Goal: Information Seeking & Learning: Learn about a topic

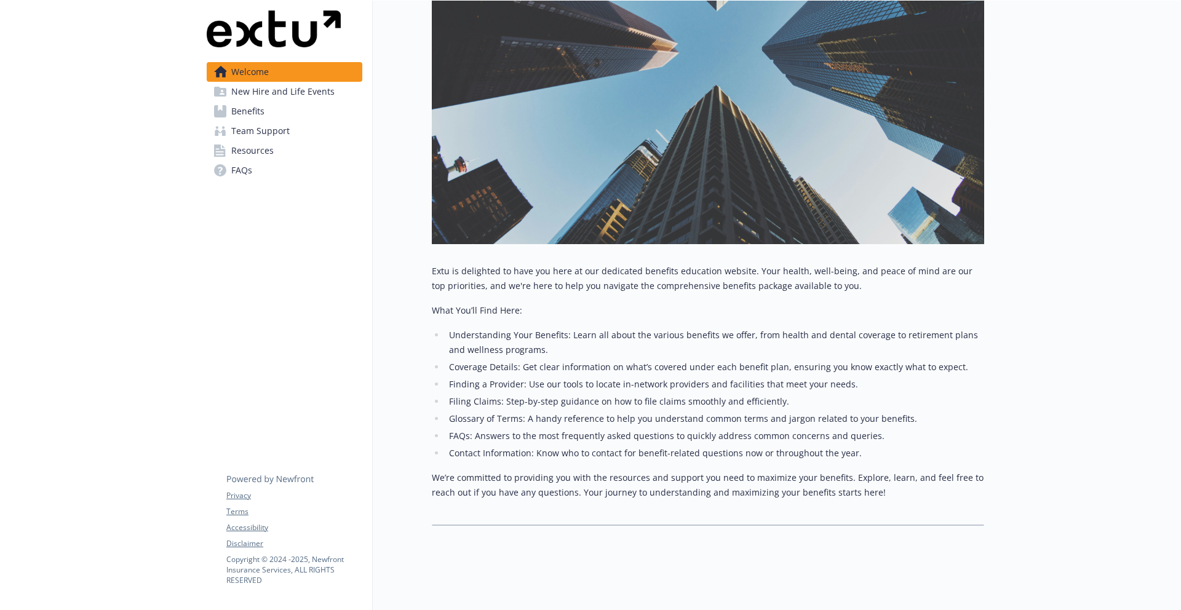
scroll to position [316, 0]
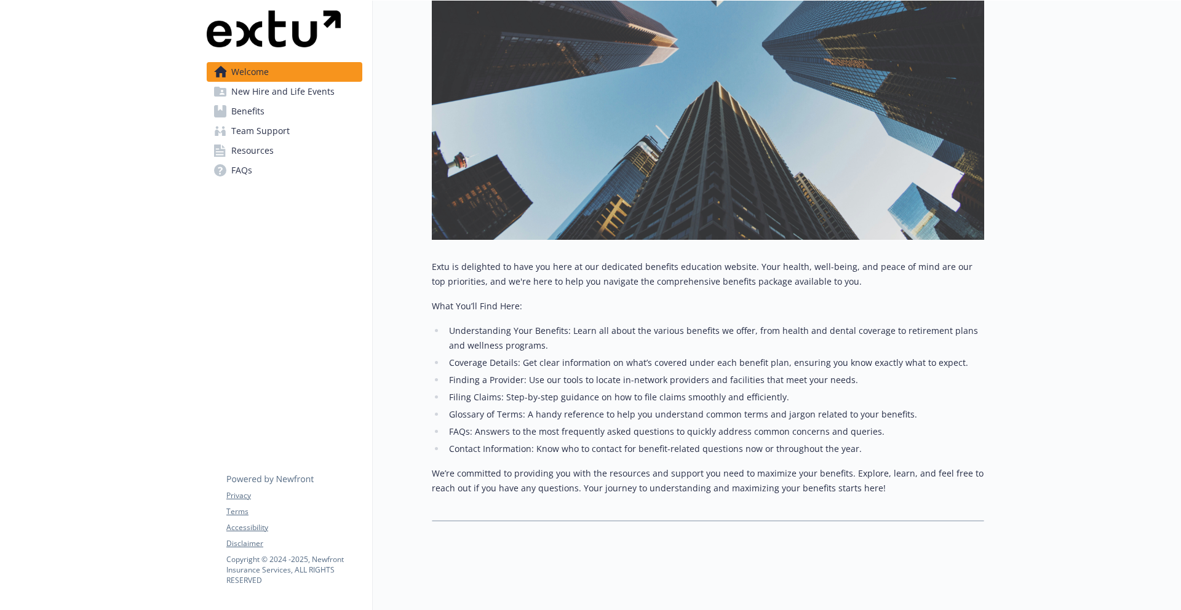
click at [272, 97] on span "New Hire and Life Events" at bounding box center [282, 92] width 103 height 20
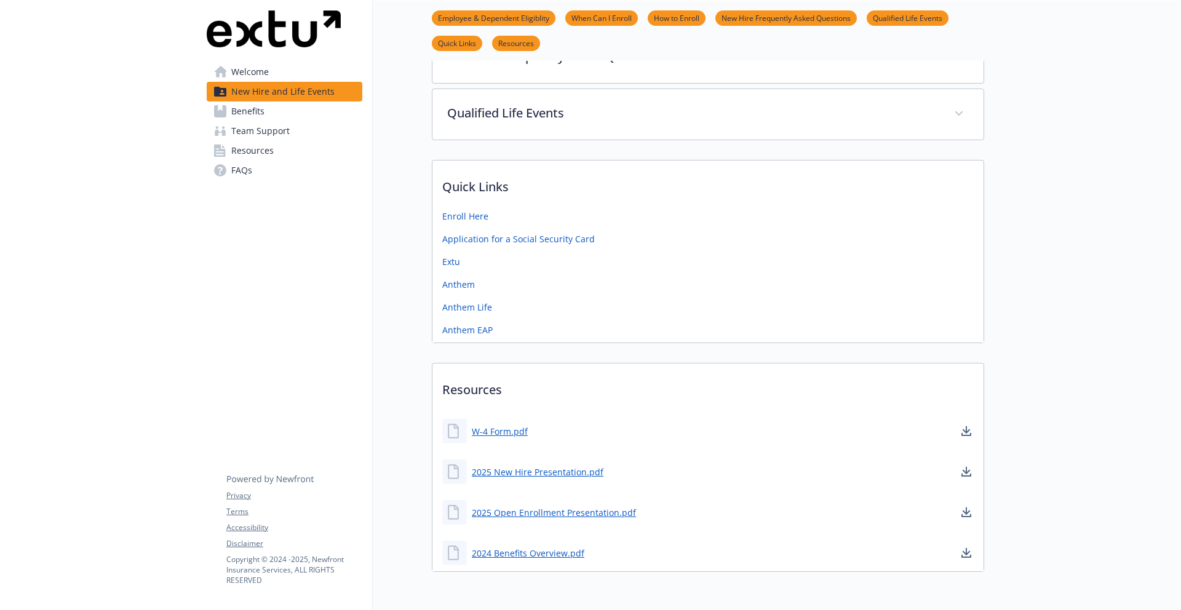
scroll to position [332, 0]
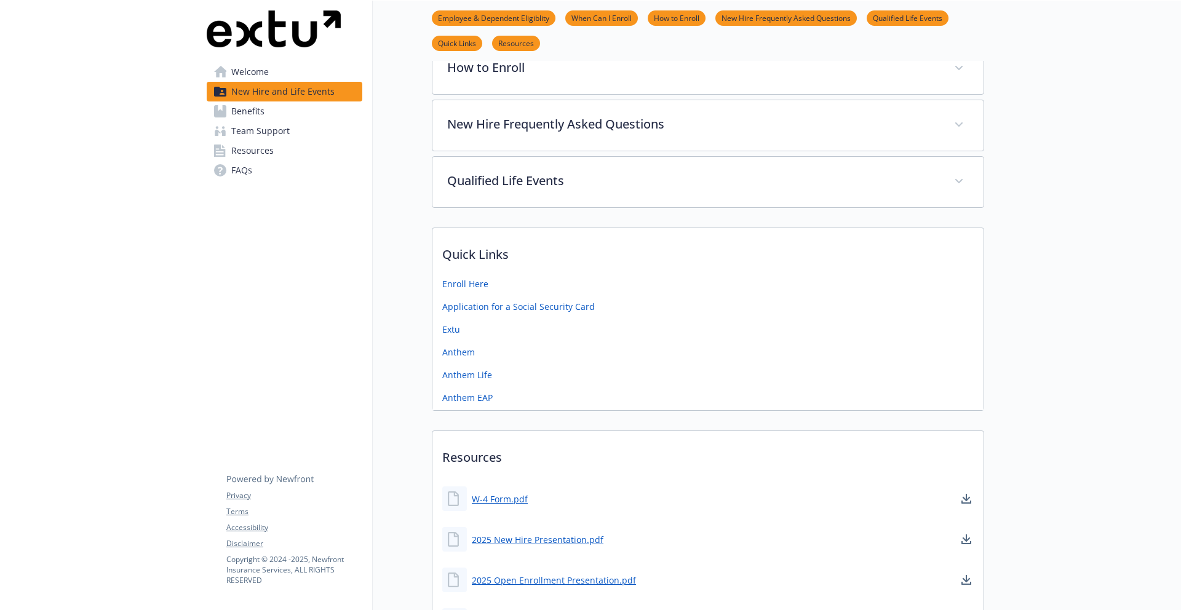
click at [266, 106] on link "Benefits" at bounding box center [285, 112] width 156 height 20
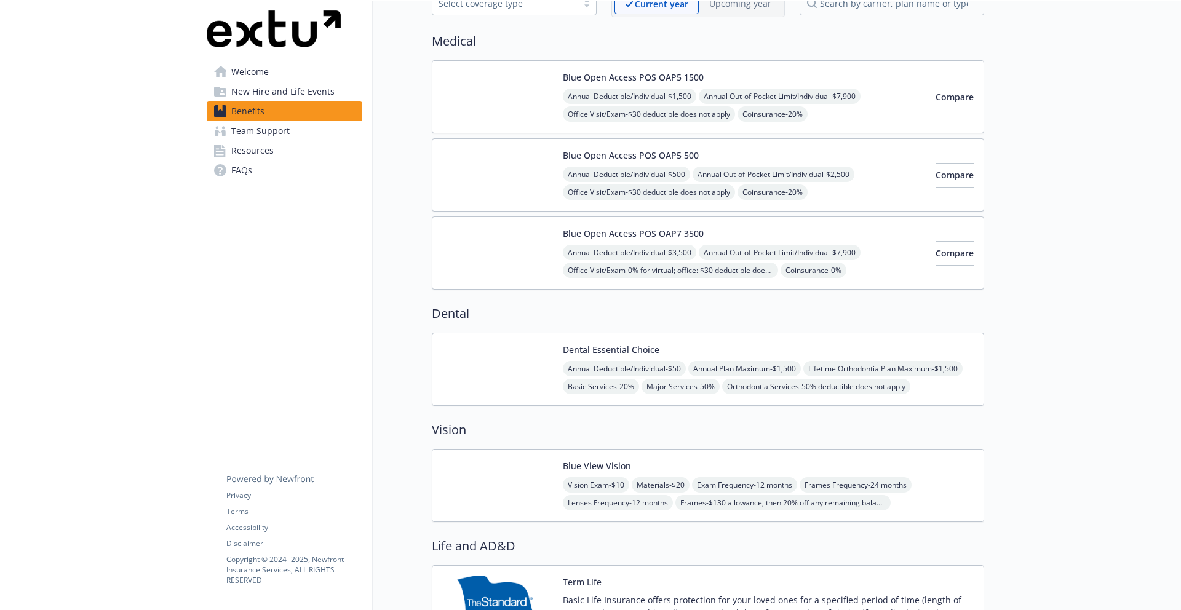
scroll to position [77, 0]
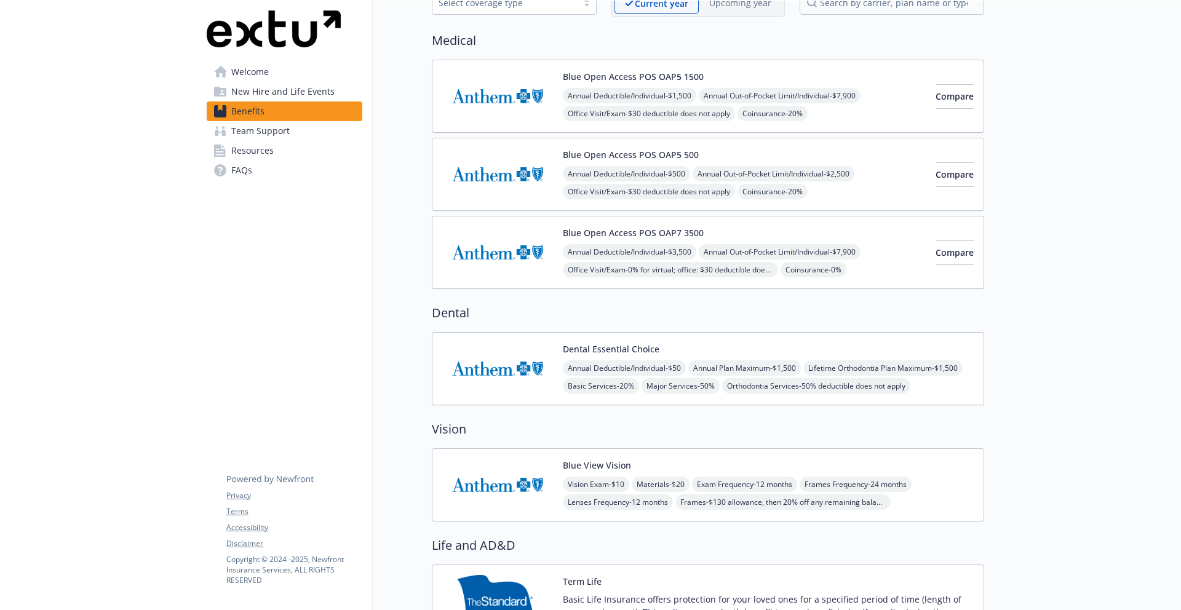
click at [804, 376] on span "Lifetime Orthodontia Plan Maximum - $1,500" at bounding box center [883, 368] width 159 height 15
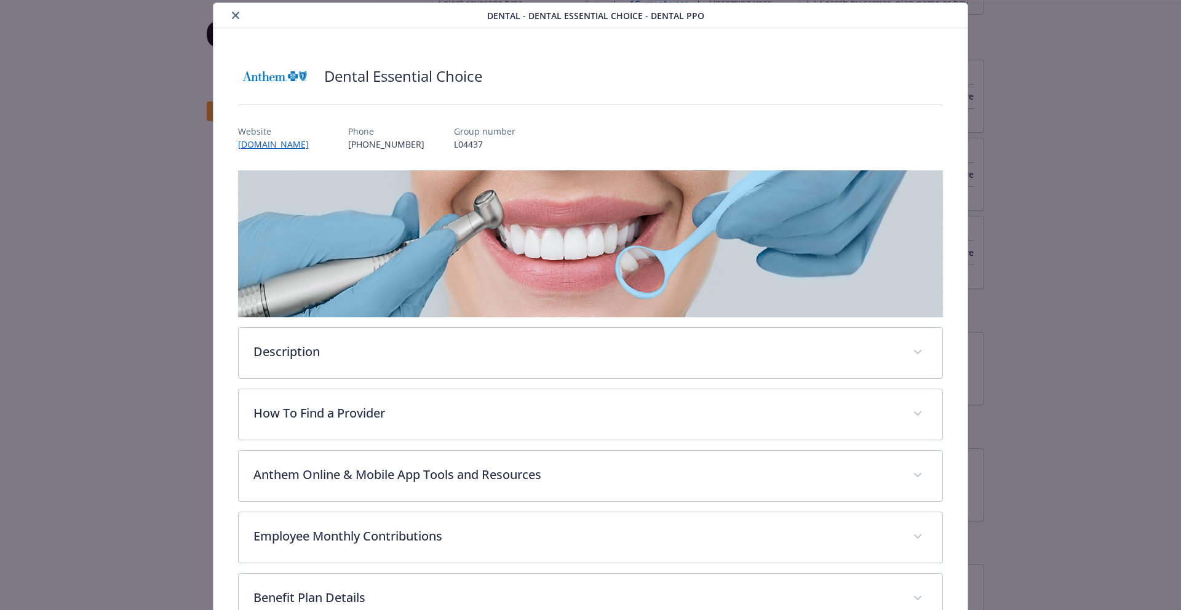
scroll to position [39, 0]
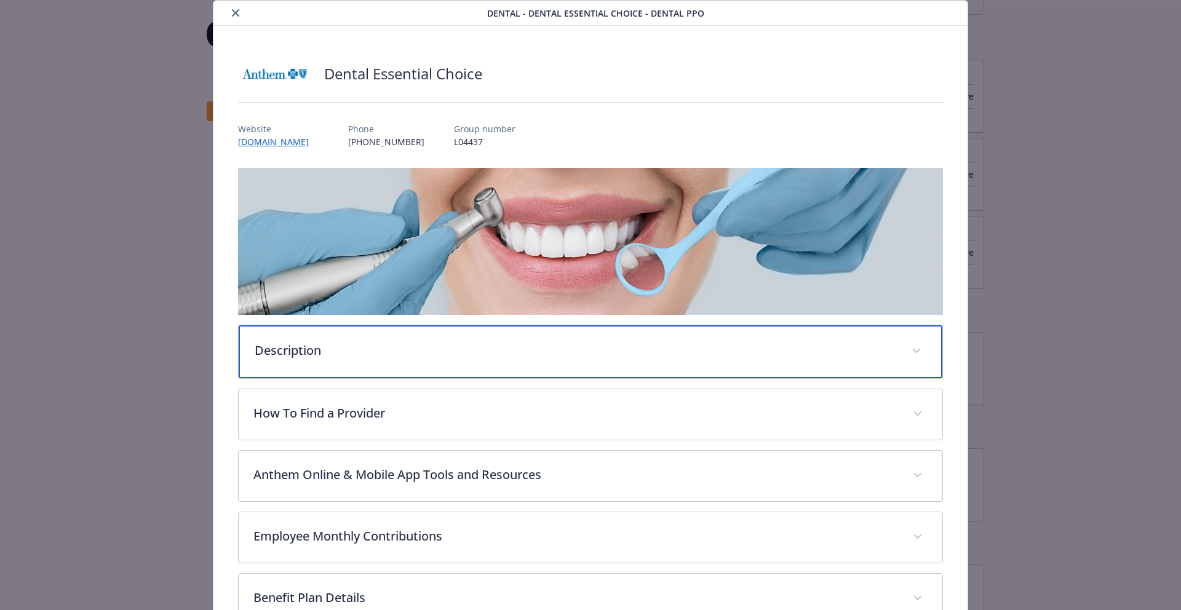
click at [880, 345] on p "Description" at bounding box center [576, 350] width 643 height 18
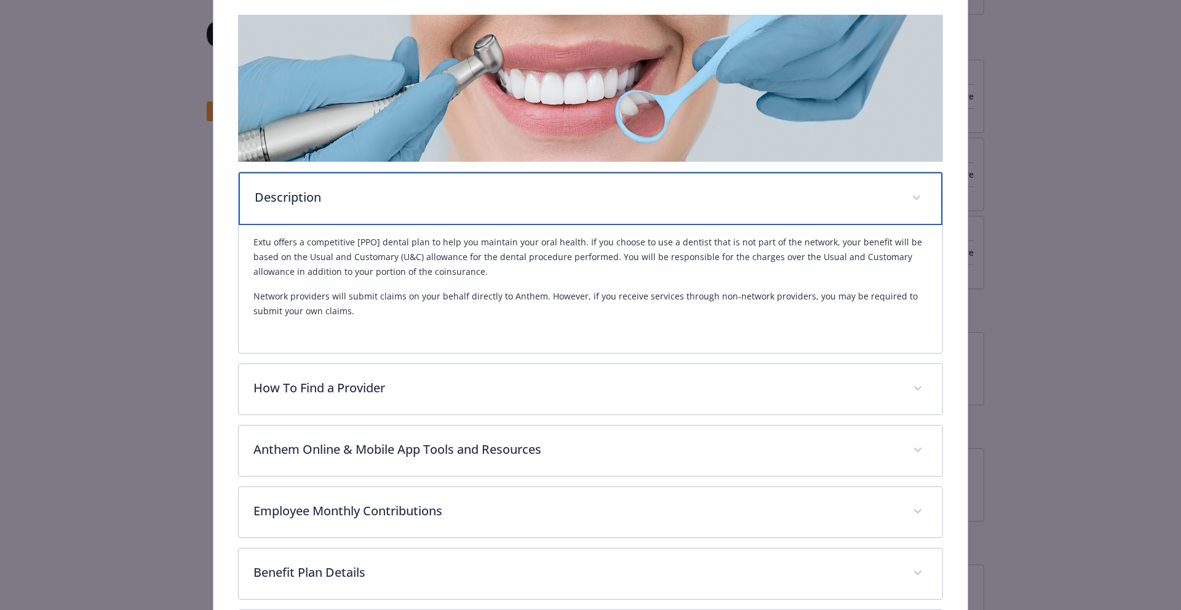
scroll to position [252, 0]
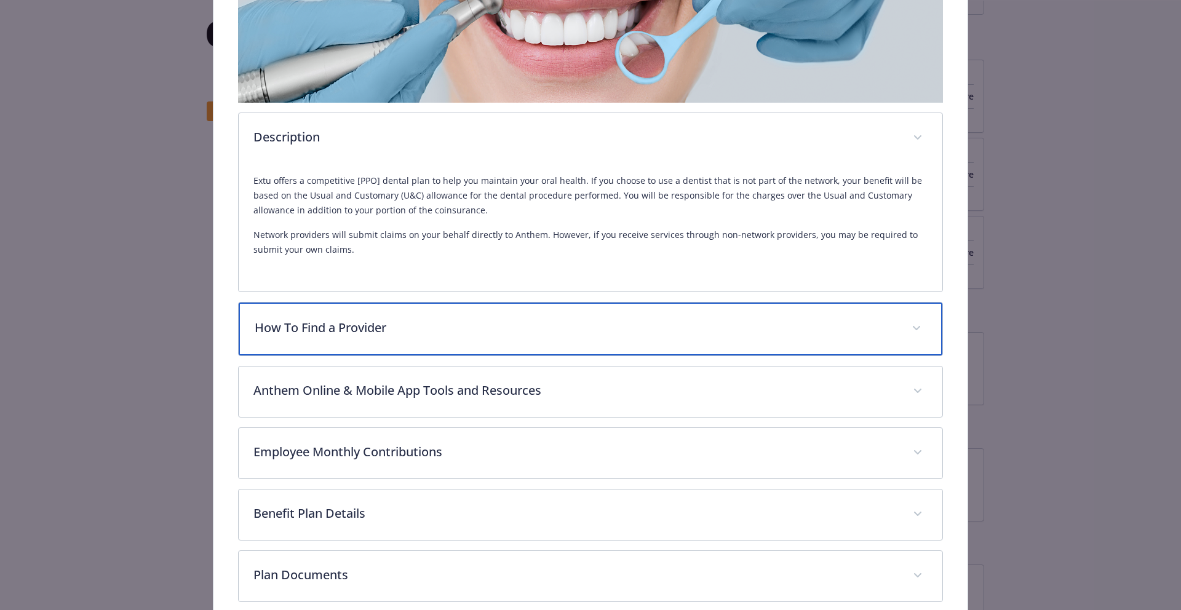
click at [799, 307] on div "How To Find a Provider" at bounding box center [591, 329] width 705 height 53
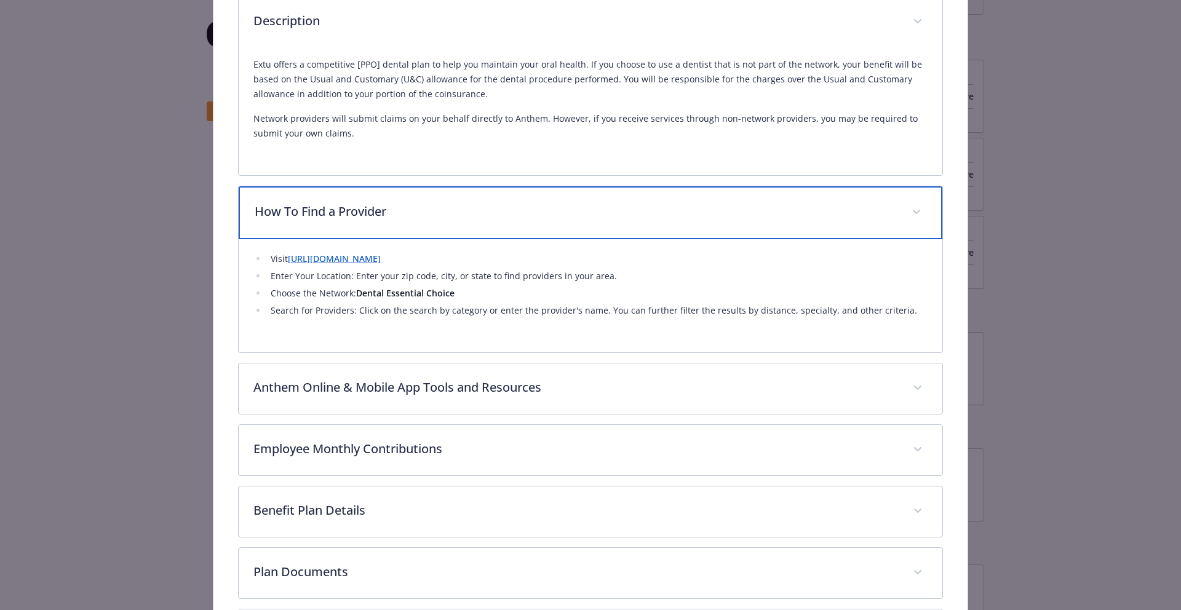
scroll to position [400, 0]
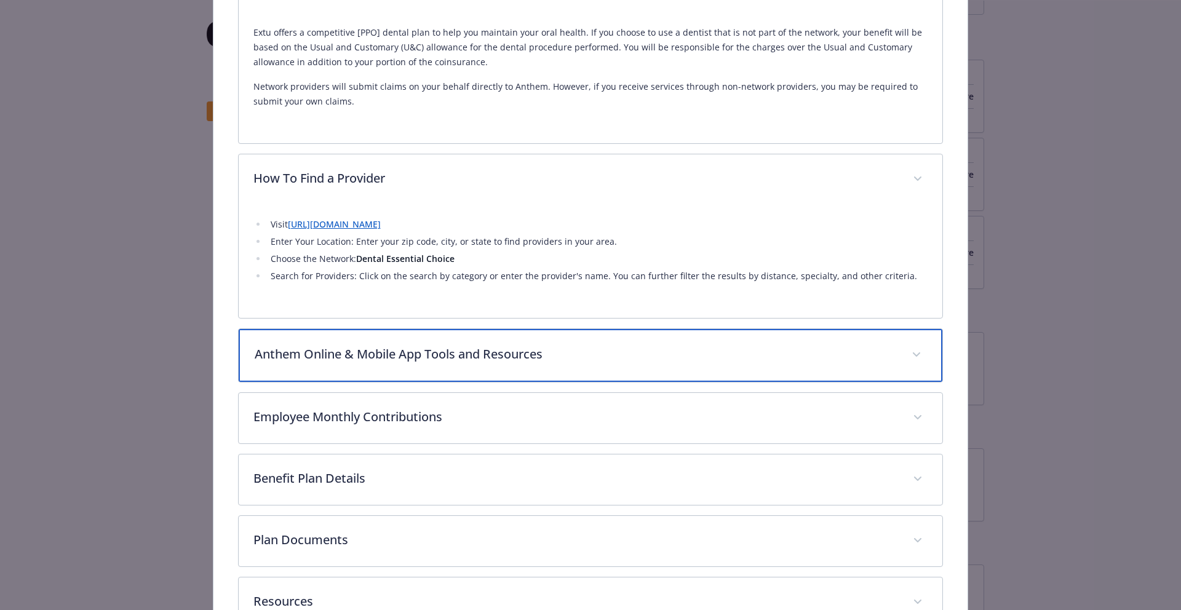
click at [773, 339] on div "Anthem Online & Mobile App Tools and Resources" at bounding box center [591, 355] width 705 height 53
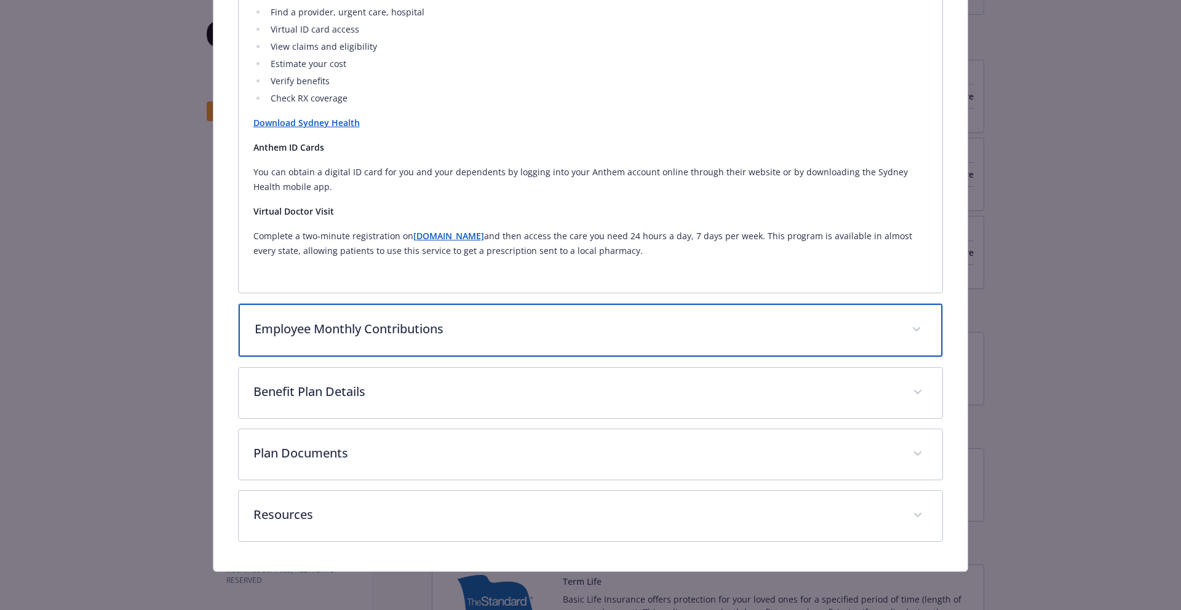
click at [645, 319] on div "Employee Monthly Contributions" at bounding box center [591, 330] width 705 height 53
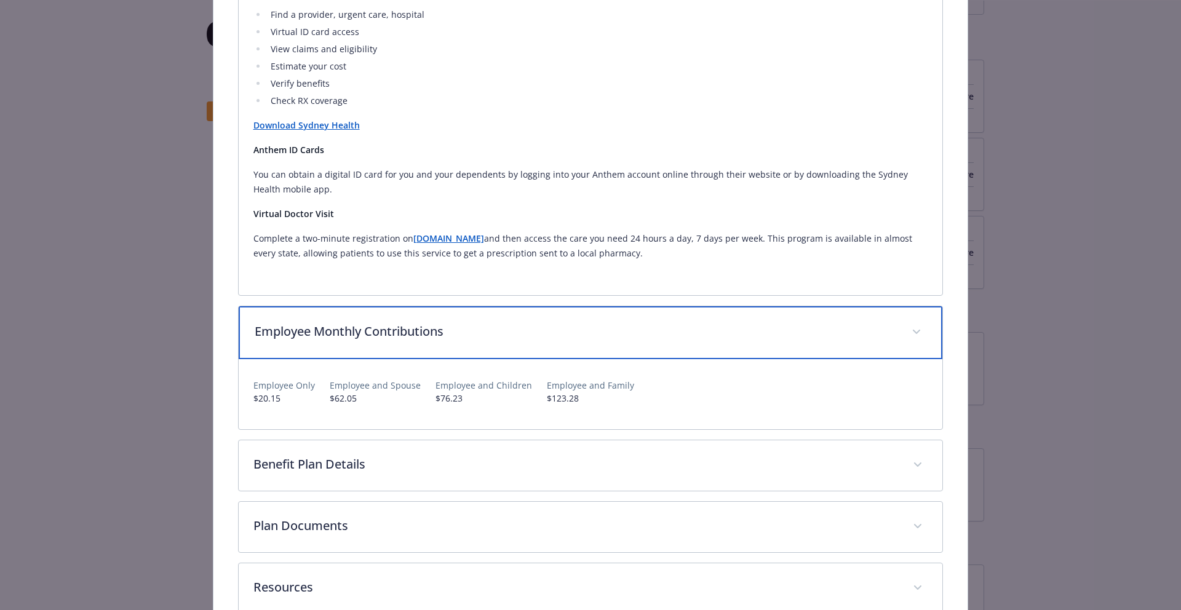
scroll to position [912, 0]
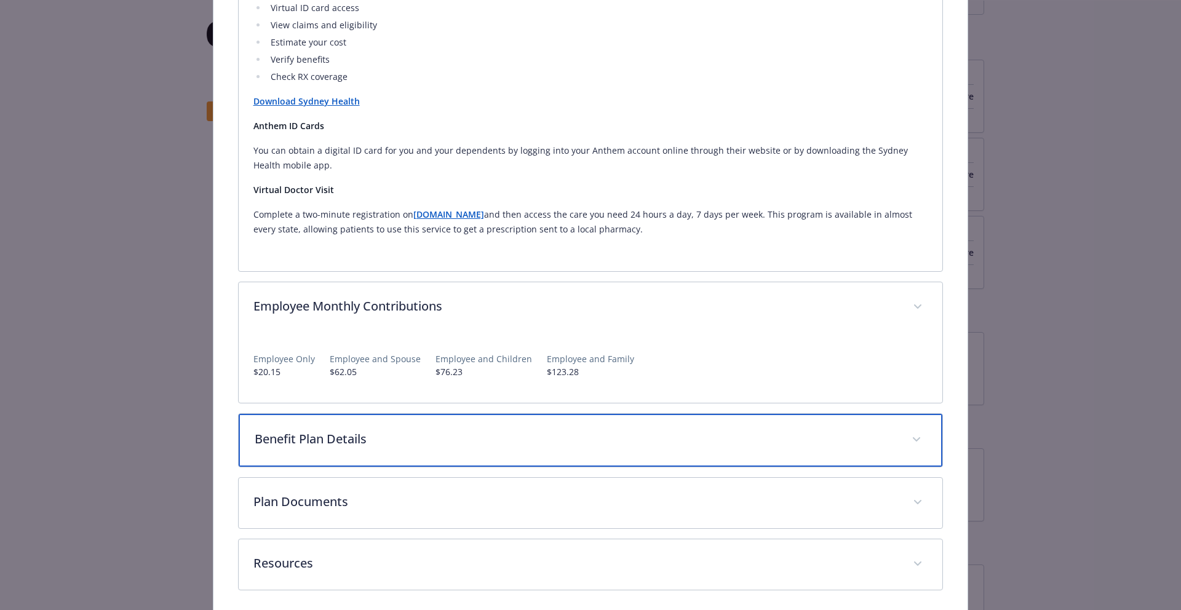
click at [513, 423] on div "Benefit Plan Details" at bounding box center [591, 440] width 705 height 53
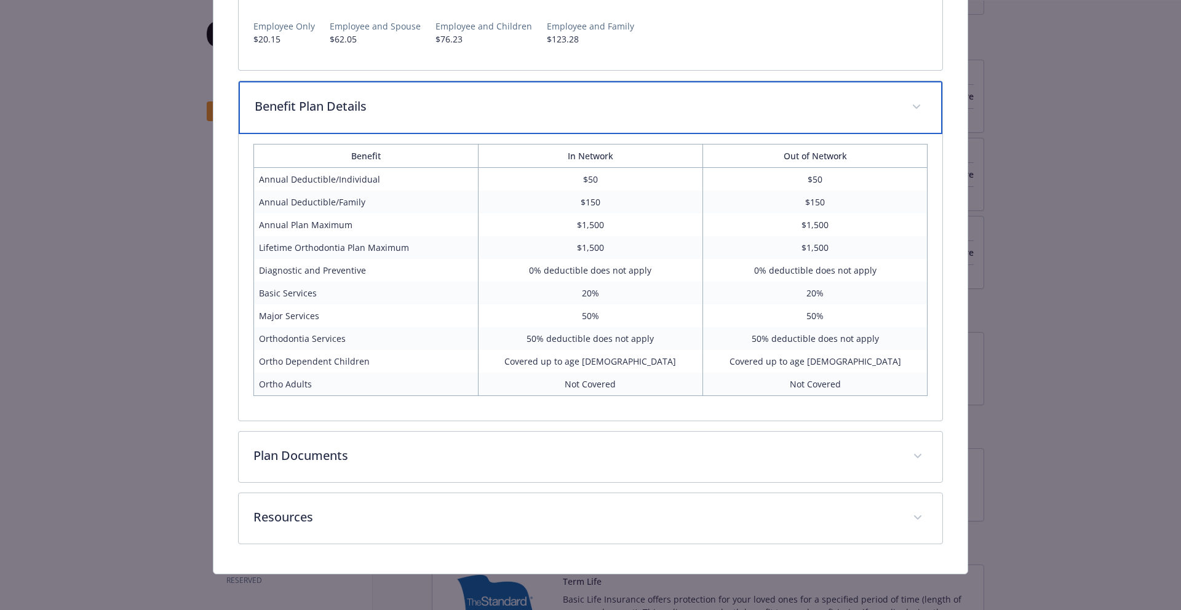
scroll to position [1269, 0]
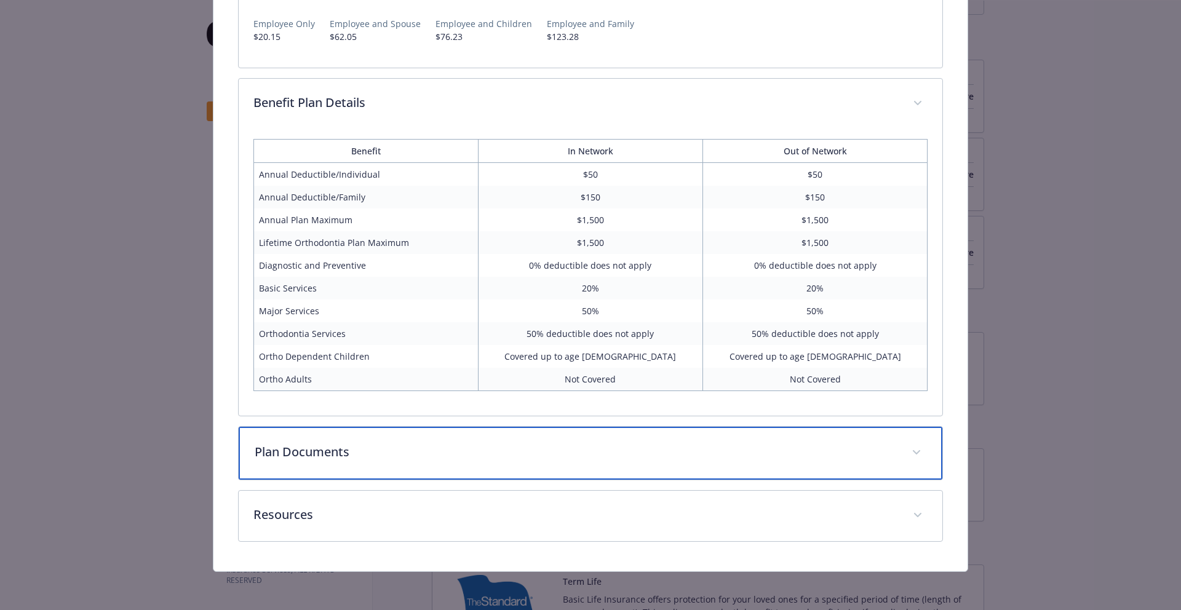
click at [692, 440] on div "Plan Documents" at bounding box center [591, 453] width 705 height 53
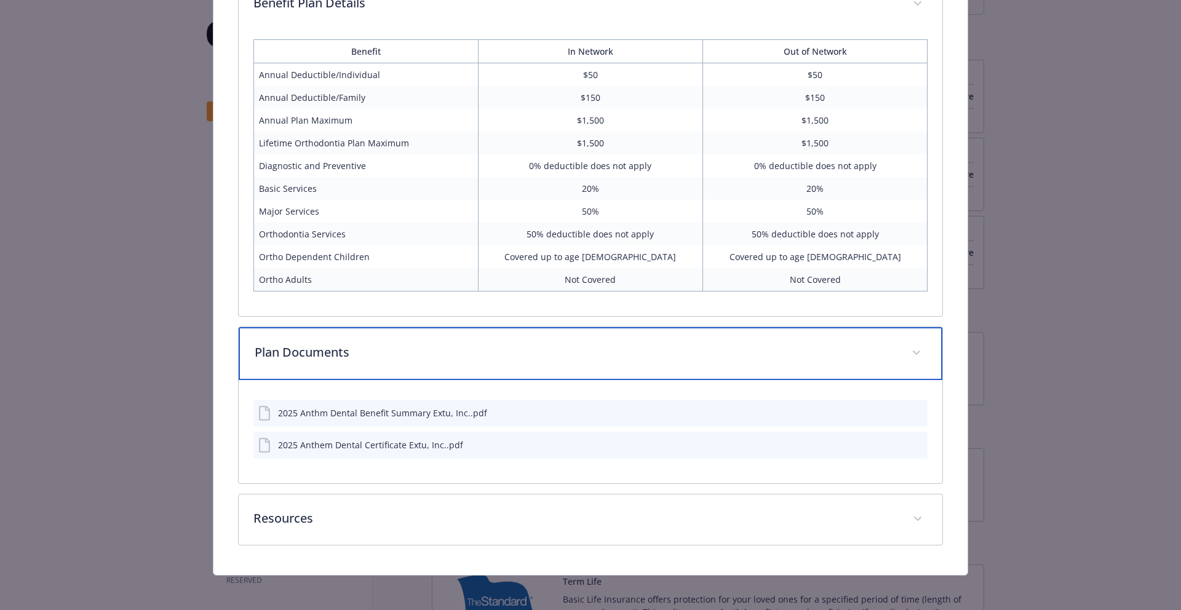
scroll to position [1372, 0]
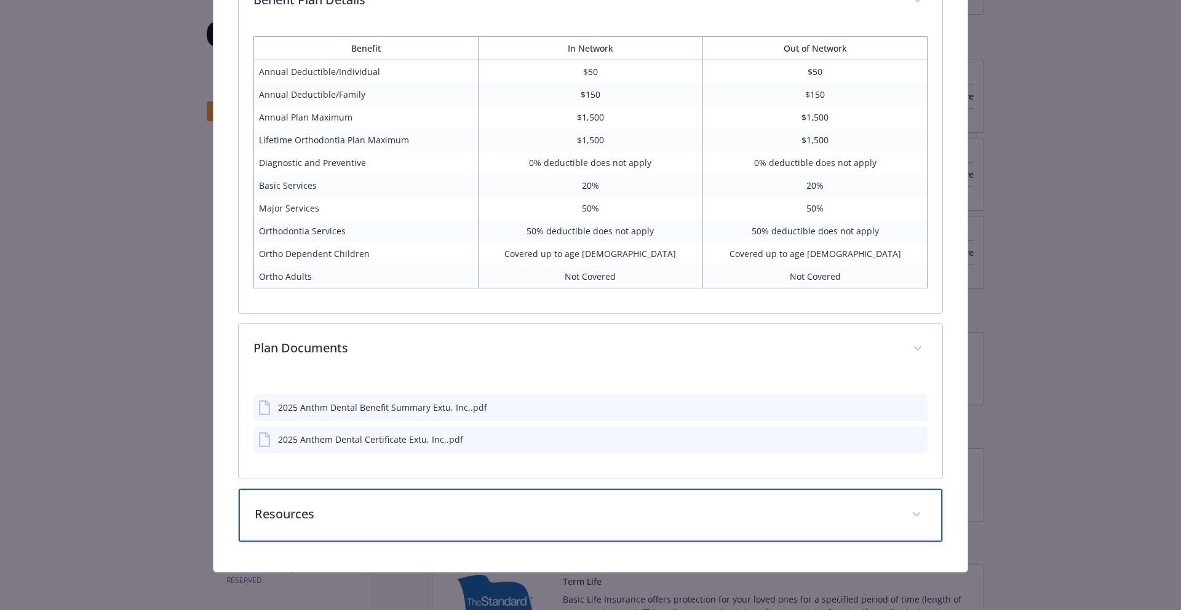
click at [591, 514] on p "Resources" at bounding box center [576, 514] width 643 height 18
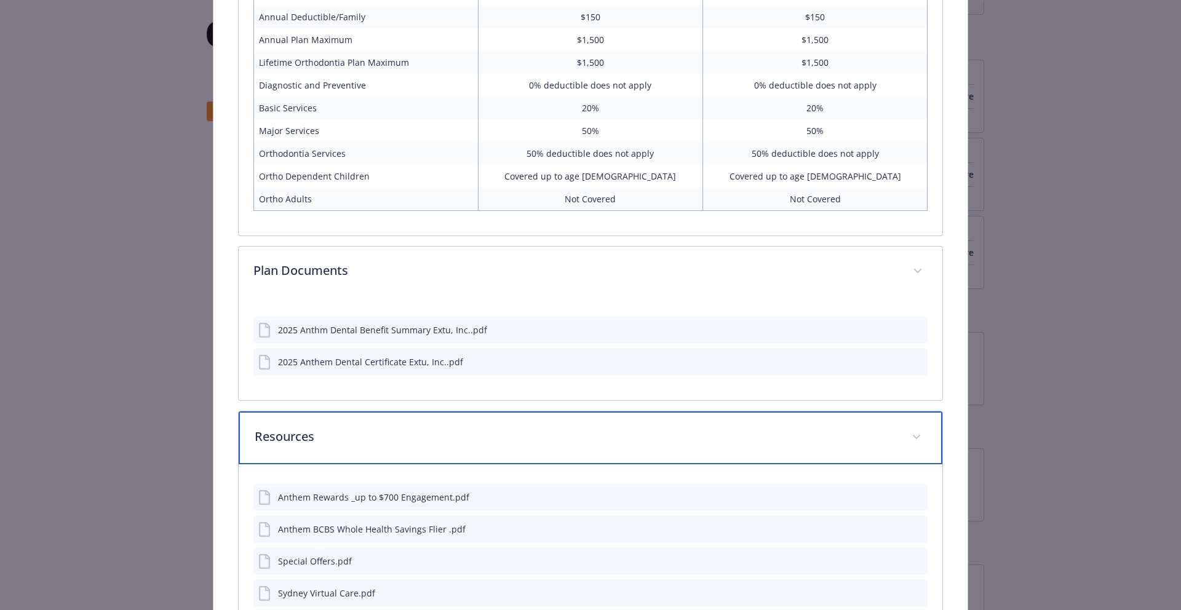
scroll to position [1528, 0]
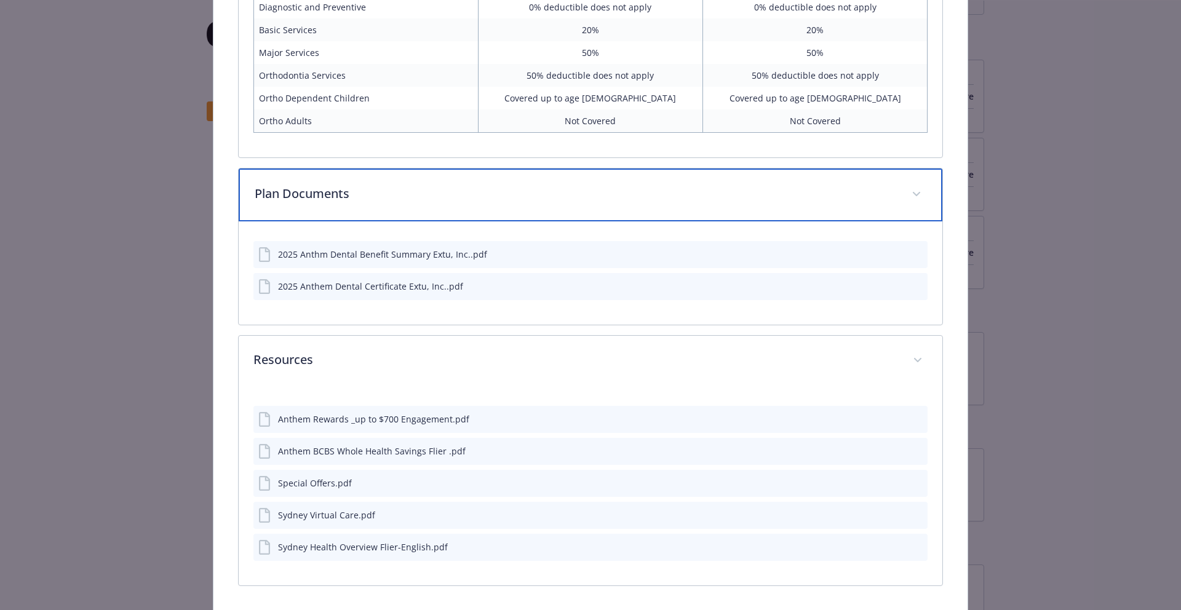
click at [913, 192] on icon "details for plan Dental - Dental Essential Choice - Dental PPO" at bounding box center [916, 194] width 7 height 5
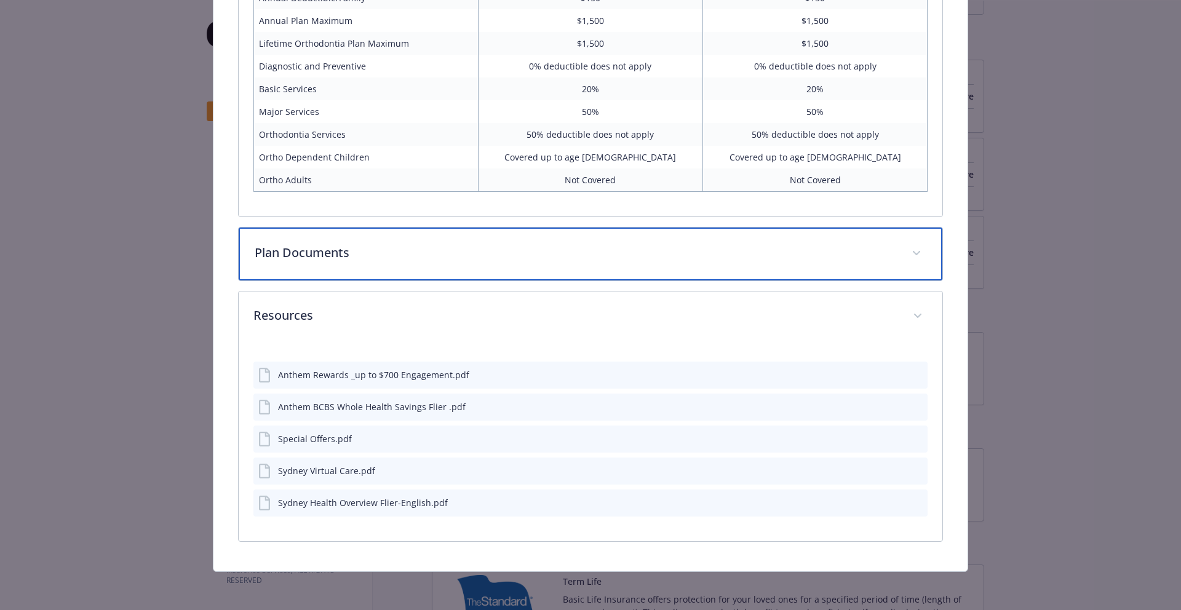
scroll to position [1469, 0]
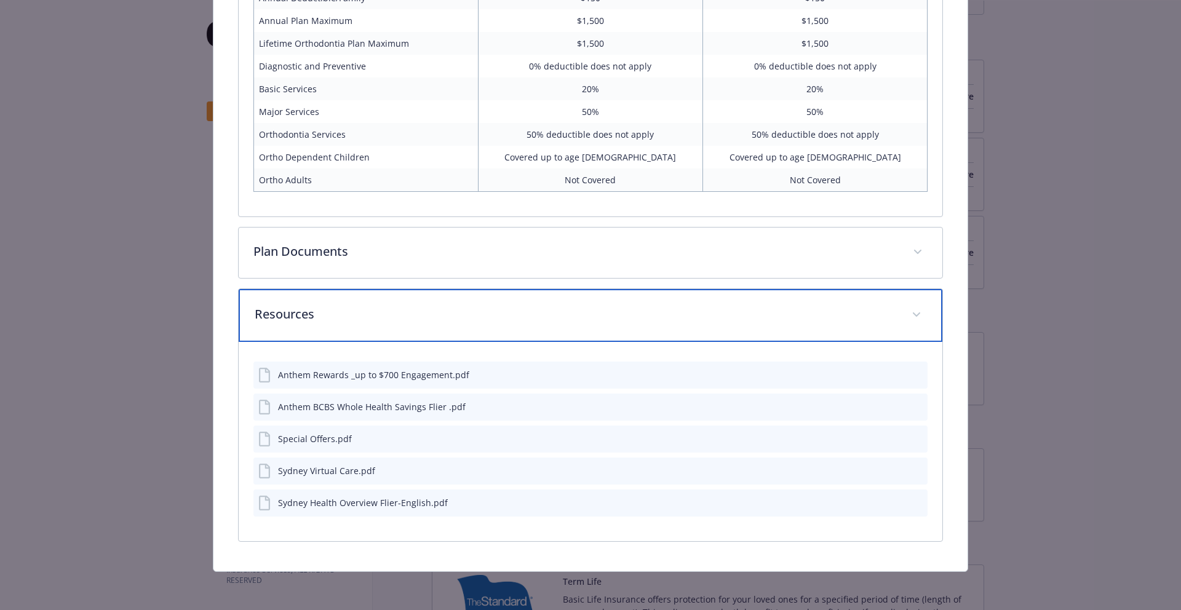
click at [919, 317] on div "Resources" at bounding box center [591, 315] width 705 height 53
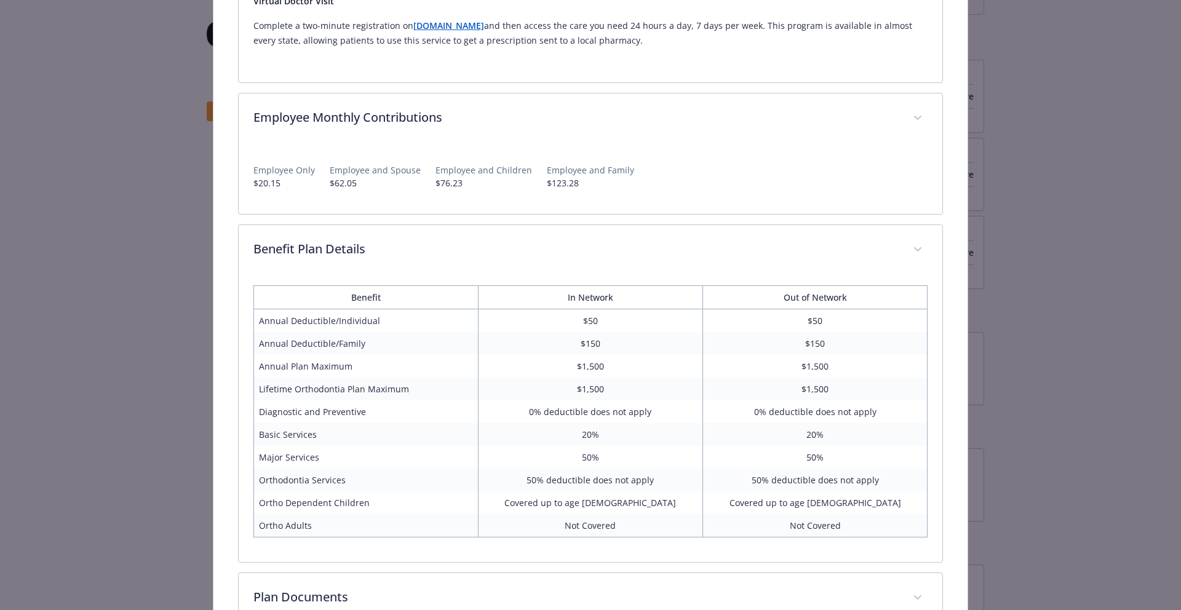
scroll to position [871, 0]
